Goal: Find specific page/section: Find specific page/section

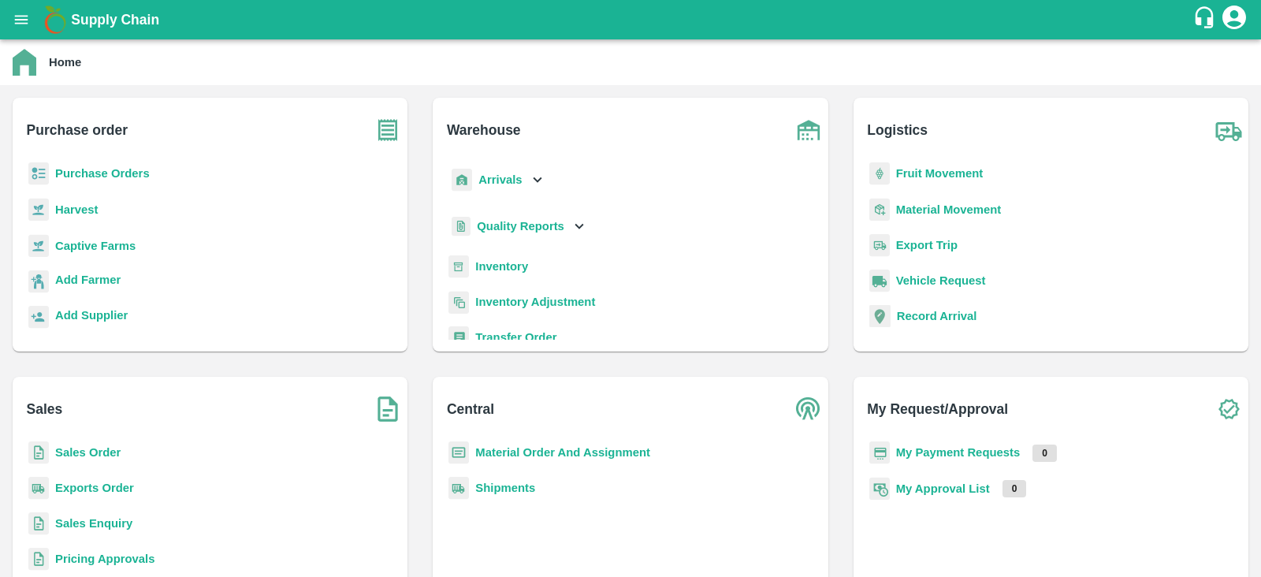
click at [74, 246] on b "Captive Farms" at bounding box center [95, 246] width 80 height 13
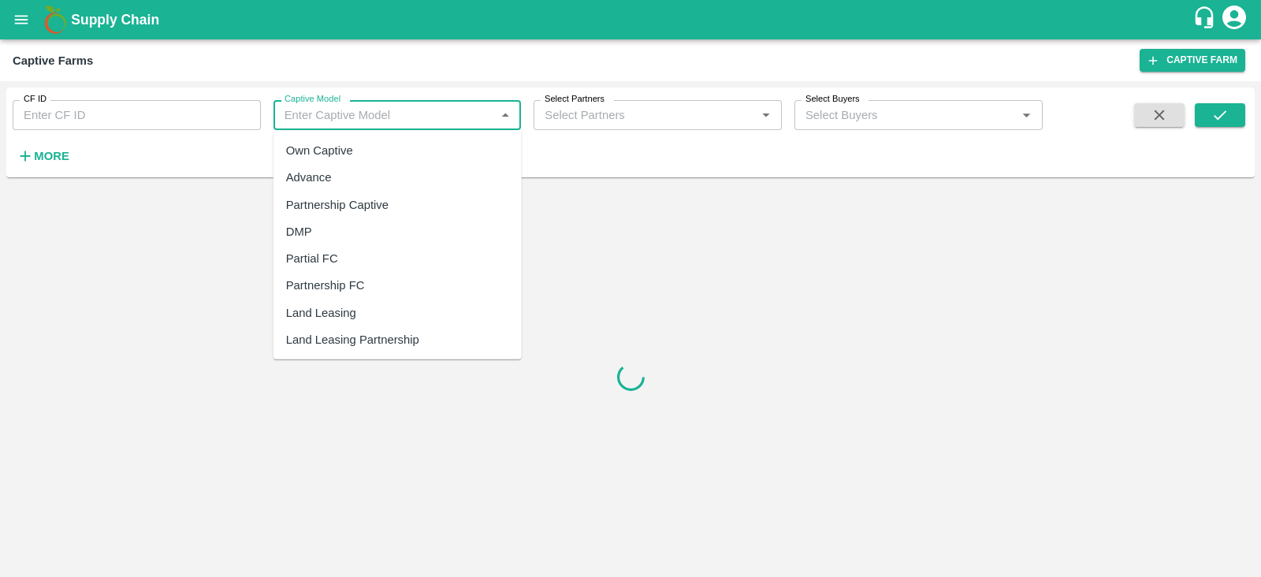
click at [387, 107] on input "Captive Model" at bounding box center [384, 115] width 213 height 20
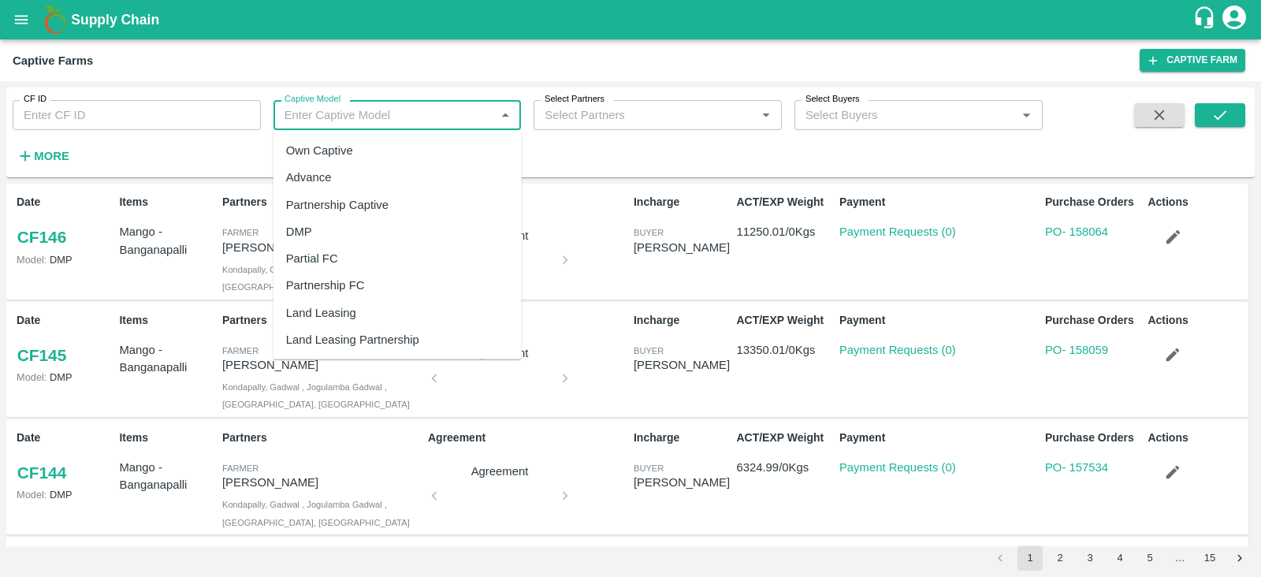
click at [355, 317] on div "Land Leasing" at bounding box center [321, 312] width 70 height 17
type input "Land Leasing"
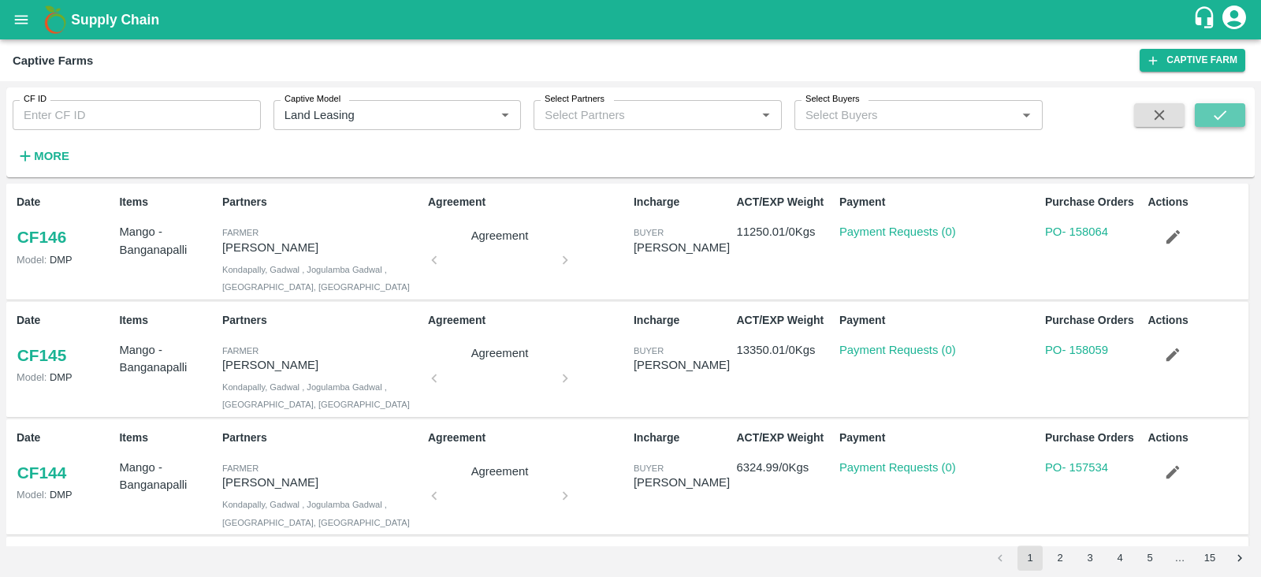
click at [1225, 116] on icon "submit" at bounding box center [1219, 114] width 17 height 17
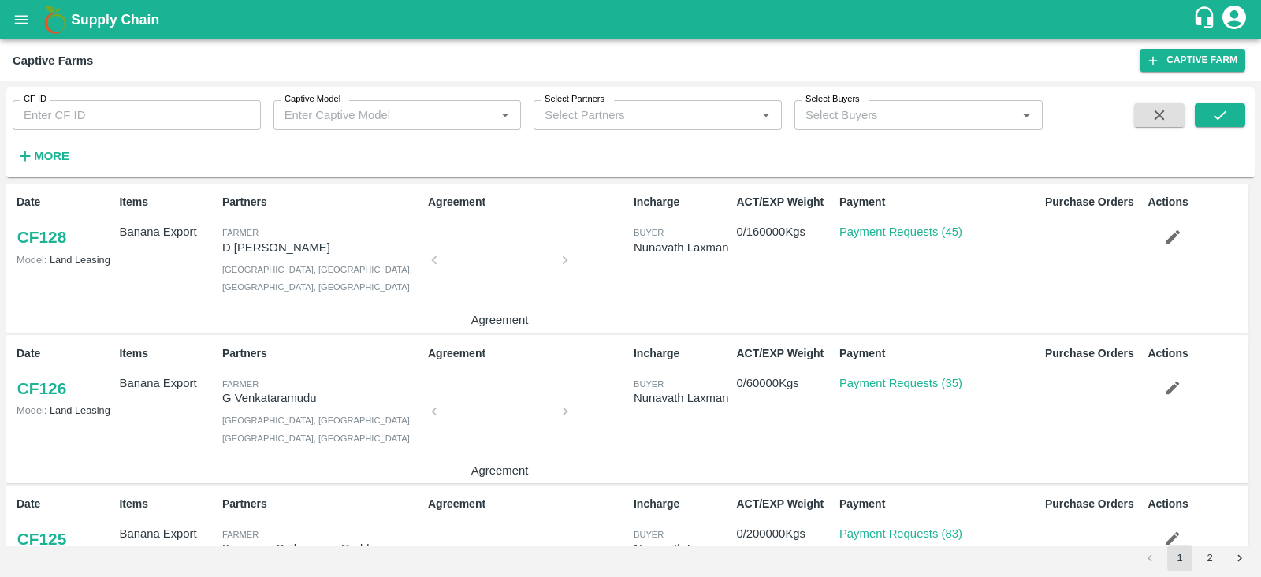
click at [1198, 558] on button "2" at bounding box center [1209, 557] width 25 height 25
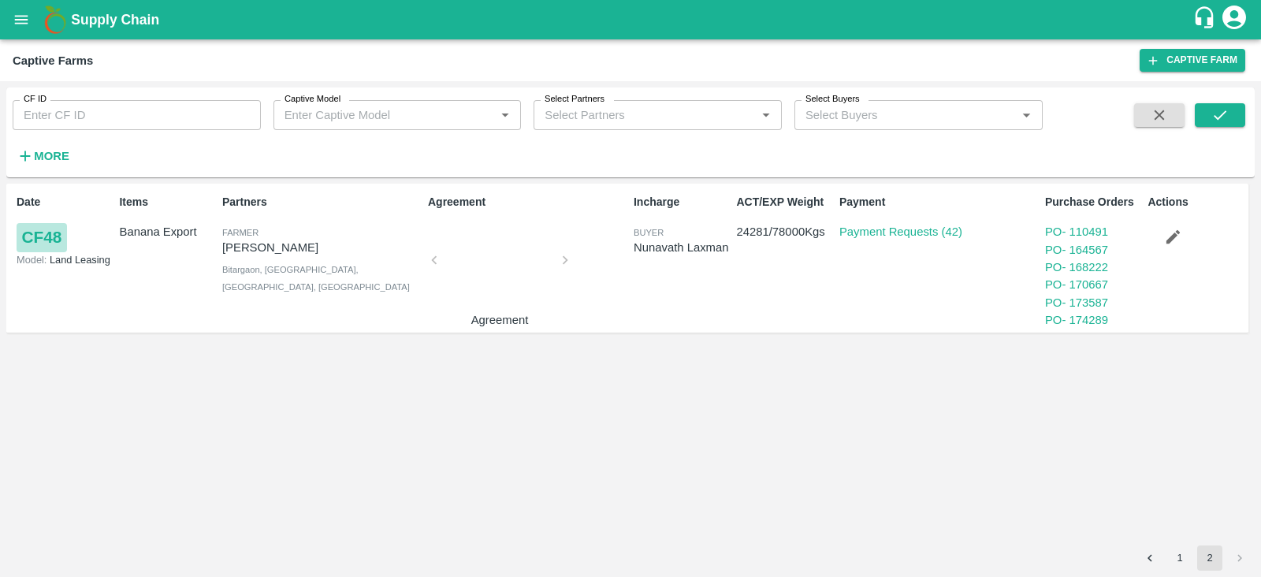
click at [54, 240] on link "CF 48" at bounding box center [42, 237] width 50 height 28
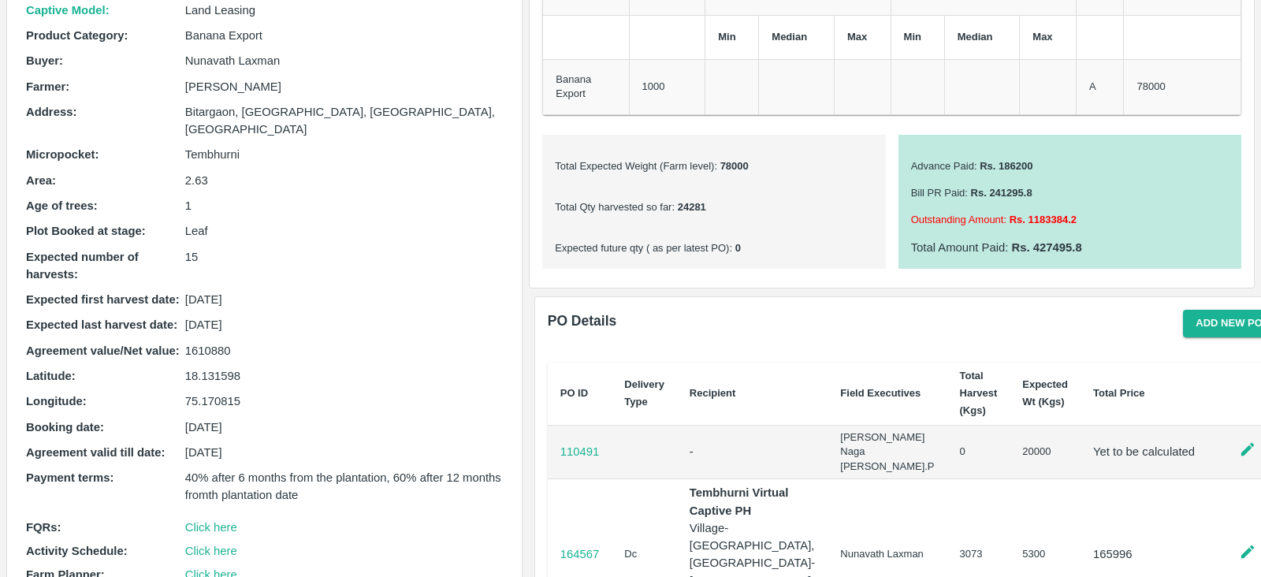
scroll to position [153, 0]
click at [206, 340] on p "1610880" at bounding box center [344, 348] width 318 height 17
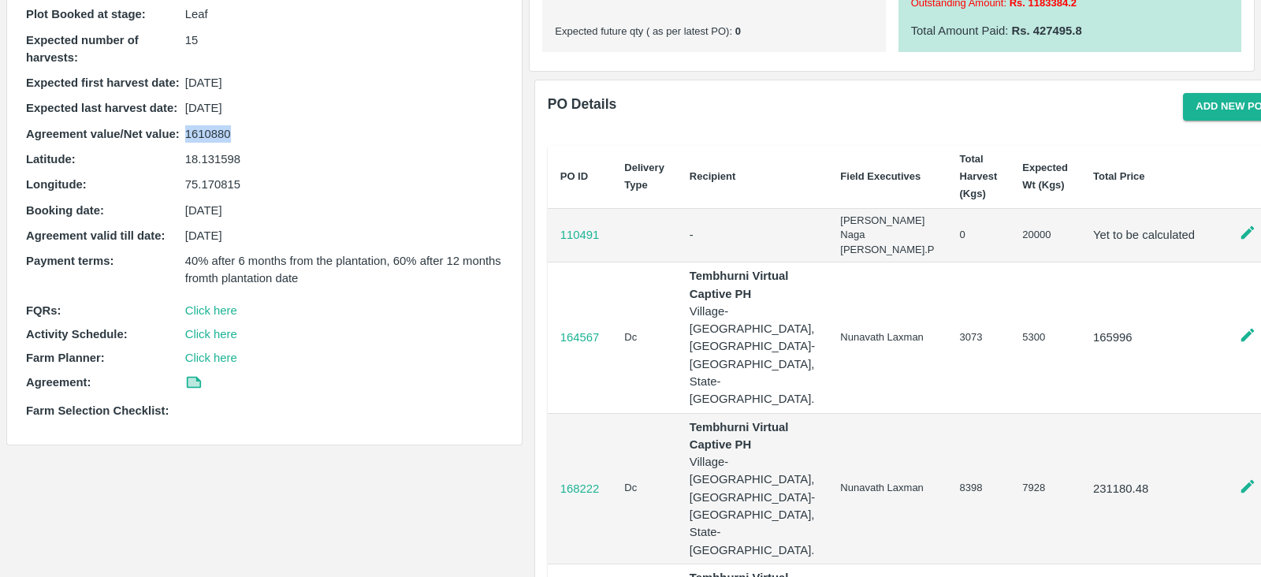
scroll to position [360, 0]
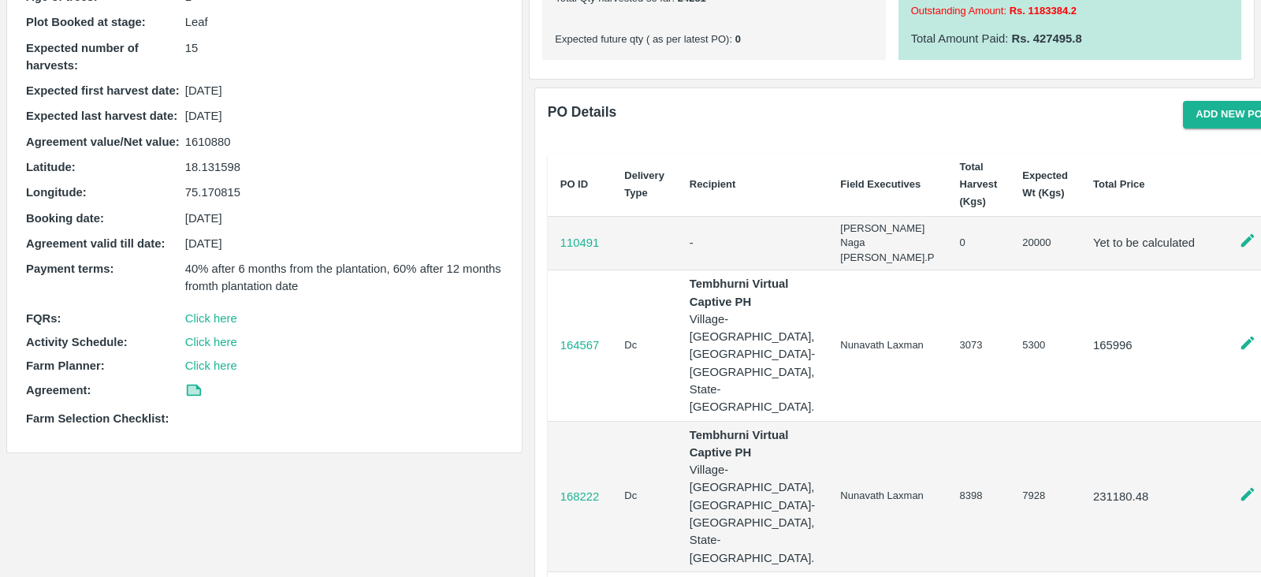
click at [251, 138] on div "Captive Model : Land Leasing Product Category : Banana Export Buyer : Nunavath …" at bounding box center [264, 110] width 489 height 648
drag, startPoint x: 234, startPoint y: 120, endPoint x: 185, endPoint y: 120, distance: 48.8
click at [185, 133] on p "1610880" at bounding box center [344, 141] width 318 height 17
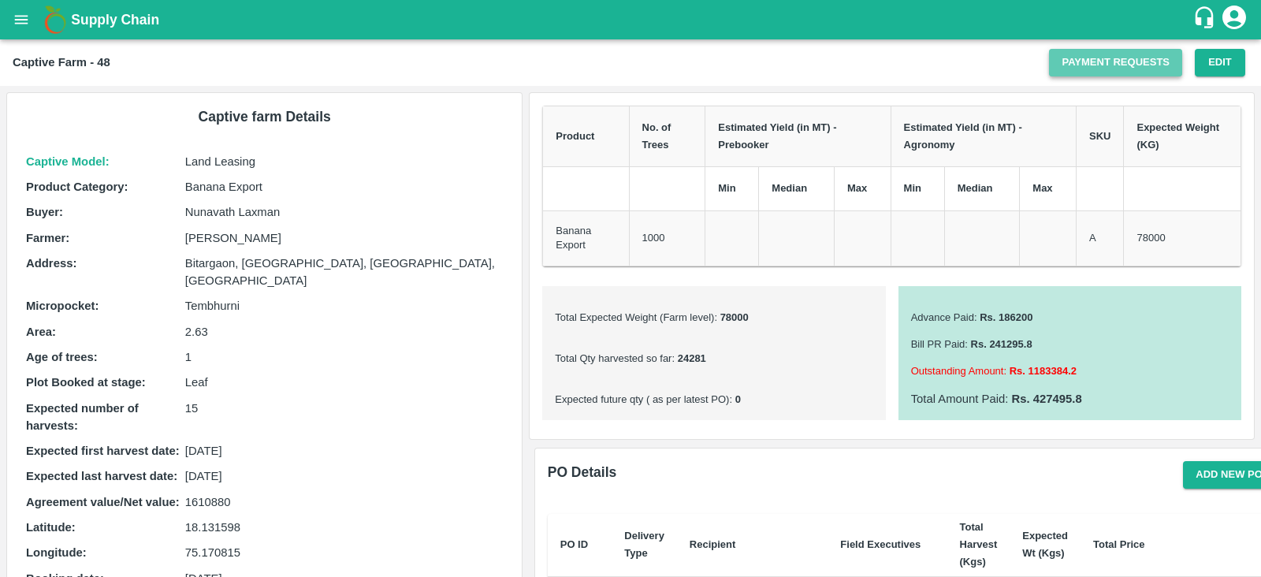
click at [1118, 61] on link "Payment Requests" at bounding box center [1115, 63] width 133 height 28
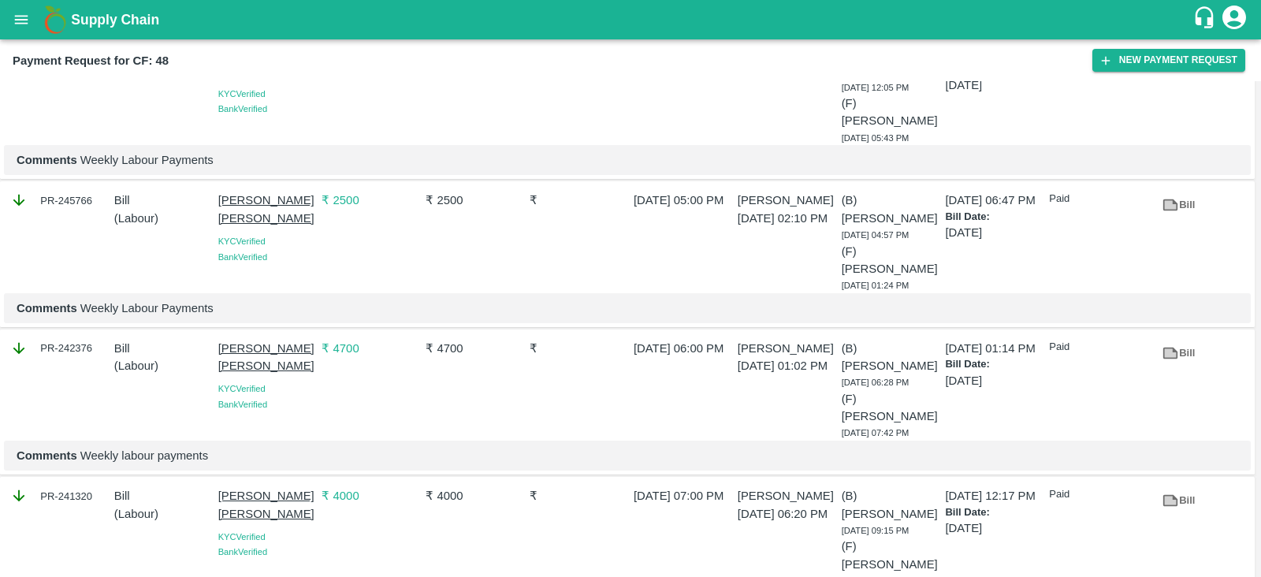
scroll to position [765, 0]
